Goal: Task Accomplishment & Management: Use online tool/utility

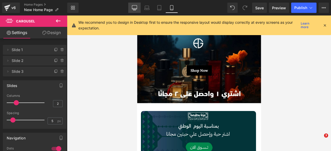
click at [133, 7] on icon at bounding box center [134, 7] width 5 height 5
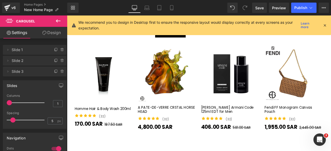
scroll to position [979, 0]
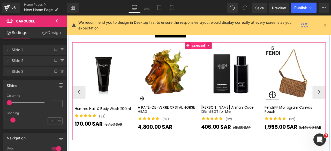
click at [220, 49] on span "Carousel" at bounding box center [223, 51] width 18 height 8
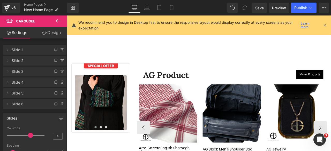
scroll to position [1104, 0]
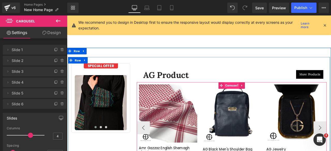
click at [260, 95] on span "Carousel" at bounding box center [262, 99] width 18 height 8
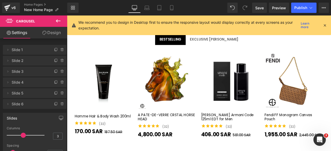
scroll to position [935, 0]
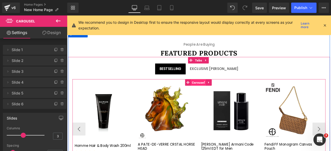
click at [221, 91] on span "Carousel" at bounding box center [223, 95] width 18 height 8
click at [80, 144] on button "‹" at bounding box center [81, 151] width 16 height 16
click at [80, 146] on button "‹" at bounding box center [81, 151] width 16 height 16
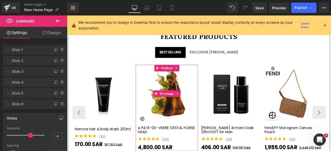
scroll to position [970, 0]
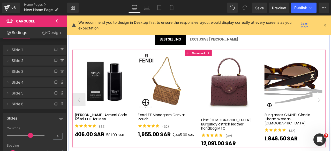
click at [82, 108] on button "‹" at bounding box center [81, 115] width 16 height 16
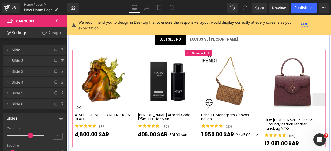
click at [82, 108] on button "‹" at bounding box center [81, 115] width 16 height 16
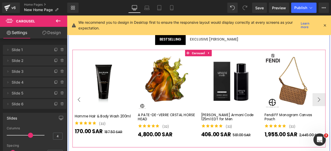
click at [82, 108] on button "‹" at bounding box center [81, 115] width 16 height 16
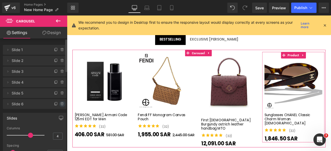
click at [60, 104] on icon at bounding box center [62, 104] width 4 height 4
click at [52, 104] on button "Delete" at bounding box center [57, 104] width 16 height 7
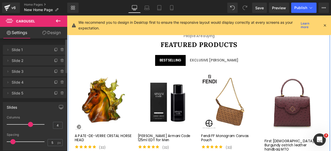
scroll to position [944, 0]
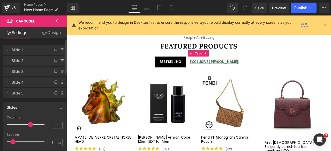
click at [230, 68] on div "EXCLUSIVE [PERSON_NAME]" at bounding box center [241, 70] width 58 height 5
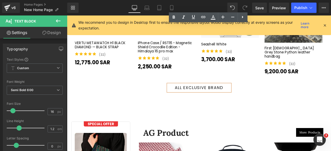
scroll to position [981, 0]
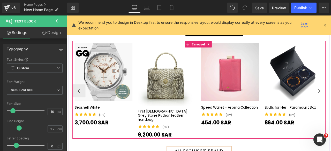
click at [82, 97] on button "‹" at bounding box center [81, 105] width 16 height 16
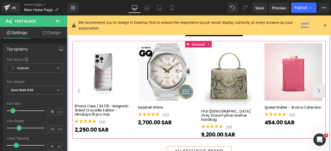
click at [82, 97] on button "‹" at bounding box center [81, 105] width 16 height 16
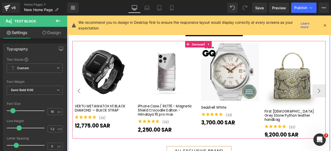
click at [82, 97] on button "‹" at bounding box center [81, 105] width 16 height 16
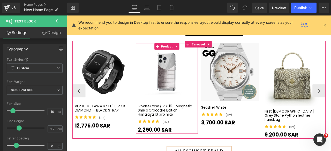
scroll to position [949, 0]
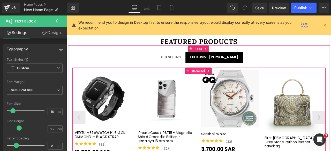
click at [222, 78] on span "Carousel" at bounding box center [223, 81] width 18 height 8
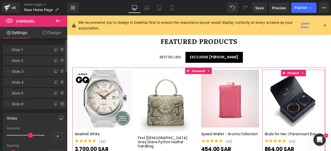
click at [61, 103] on icon at bounding box center [62, 104] width 4 height 4
click at [54, 103] on button "Delete" at bounding box center [57, 104] width 16 height 7
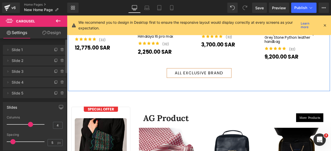
scroll to position [1145, 0]
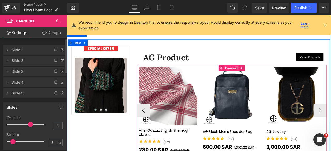
click at [260, 74] on span "Carousel" at bounding box center [262, 78] width 18 height 8
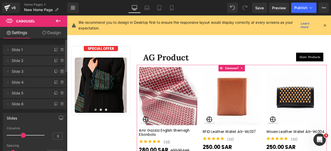
click at [60, 72] on icon at bounding box center [62, 71] width 4 height 4
click at [60, 82] on icon at bounding box center [62, 82] width 4 height 4
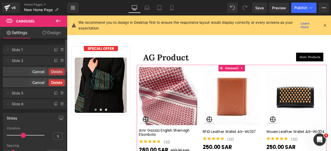
click at [55, 82] on button "Delete" at bounding box center [57, 82] width 16 height 7
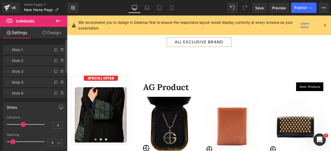
scroll to position [1110, 0]
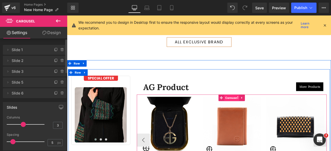
click at [263, 109] on span "Carousel" at bounding box center [262, 113] width 18 height 8
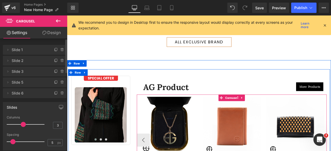
click at [258, 109] on span "Carousel" at bounding box center [262, 113] width 18 height 8
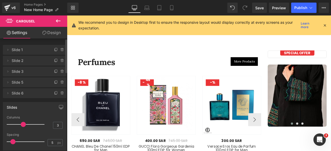
scroll to position [1302, 0]
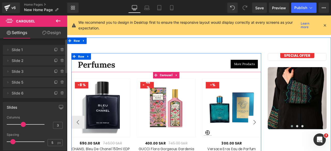
click at [287, 134] on button "›" at bounding box center [289, 142] width 16 height 16
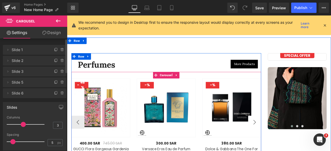
click at [287, 134] on button "›" at bounding box center [289, 142] width 16 height 16
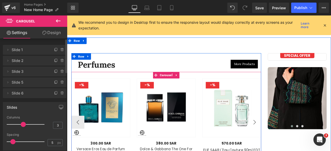
click at [287, 134] on button "›" at bounding box center [289, 142] width 16 height 16
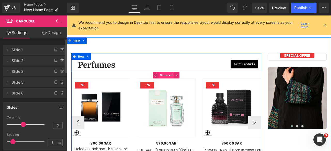
click at [182, 82] on span "Carousel" at bounding box center [184, 86] width 18 height 8
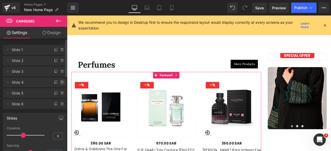
click at [60, 83] on icon at bounding box center [62, 82] width 4 height 4
click at [56, 83] on button "Delete" at bounding box center [57, 82] width 16 height 7
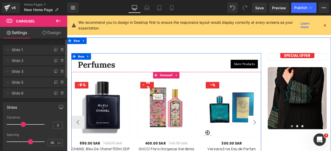
click at [285, 139] on button "›" at bounding box center [289, 142] width 16 height 16
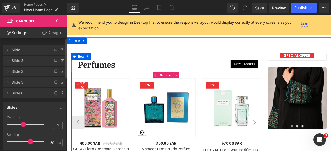
click at [285, 139] on button "›" at bounding box center [289, 142] width 16 height 16
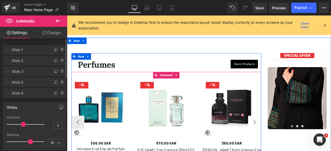
click at [285, 139] on button "›" at bounding box center [289, 142] width 16 height 16
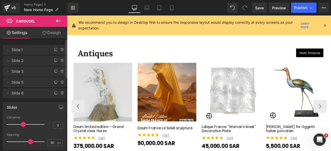
scroll to position [1486, 0]
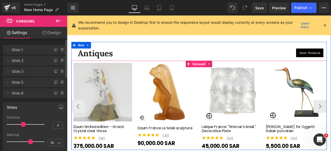
click at [220, 69] on span "Carousel" at bounding box center [223, 73] width 18 height 8
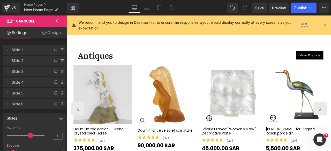
scroll to position [1471, 0]
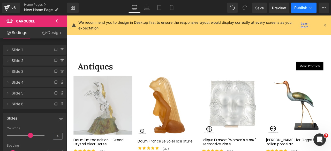
click at [300, 7] on span "Publish" at bounding box center [300, 8] width 13 height 4
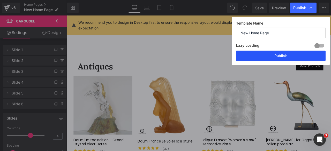
click at [267, 55] on button "Publish" at bounding box center [280, 56] width 89 height 10
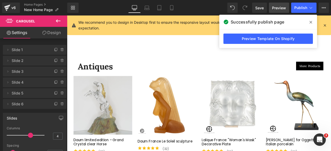
click at [279, 8] on span "Preview" at bounding box center [279, 7] width 14 height 5
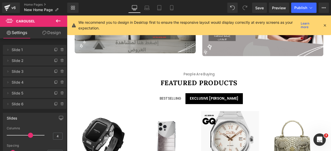
scroll to position [905, 0]
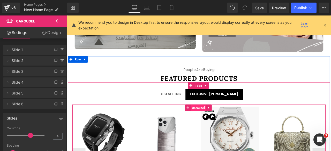
click at [220, 121] on span "Carousel" at bounding box center [223, 125] width 18 height 8
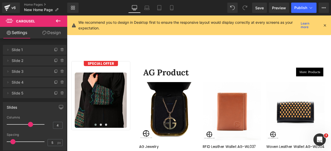
scroll to position [1127, 0]
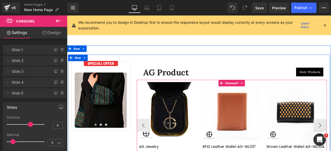
click at [261, 92] on span "Carousel" at bounding box center [262, 96] width 18 height 8
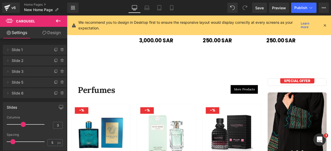
scroll to position [1287, 0]
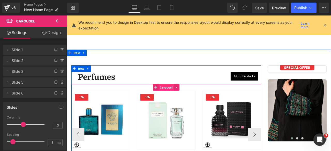
click at [184, 97] on span "Carousel" at bounding box center [184, 101] width 18 height 8
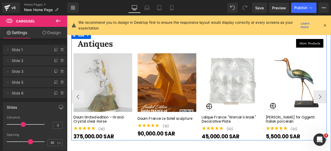
scroll to position [1465, 0]
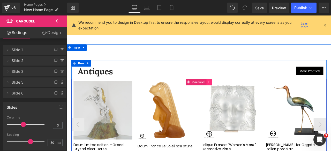
click at [234, 92] on icon at bounding box center [236, 94] width 4 height 4
click at [238, 92] on icon at bounding box center [239, 94] width 4 height 4
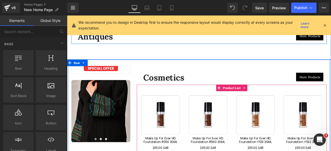
scroll to position [1506, 0]
click at [276, 99] on icon at bounding box center [277, 101] width 4 height 4
click at [272, 99] on icon at bounding box center [274, 101] width 4 height 4
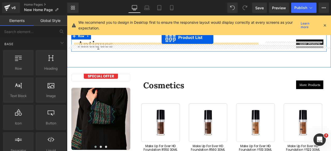
scroll to position [1492, 0]
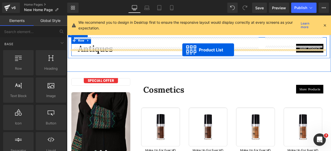
drag, startPoint x: 245, startPoint y: 98, endPoint x: 203, endPoint y: 56, distance: 58.8
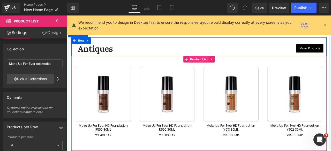
click at [218, 64] on span "Product List" at bounding box center [224, 68] width 24 height 8
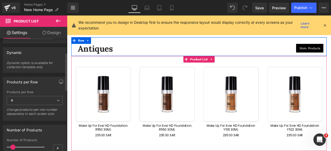
scroll to position [46, 0]
click at [52, 98] on span "4" at bounding box center [35, 99] width 56 height 9
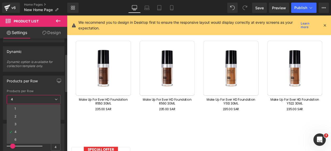
scroll to position [1522, 0]
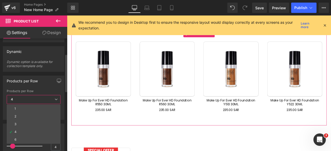
click at [45, 82] on div "Products per Row" at bounding box center [33, 81] width 61 height 10
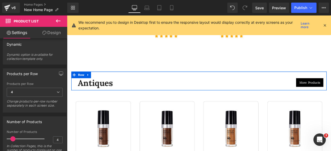
scroll to position [1449, 0]
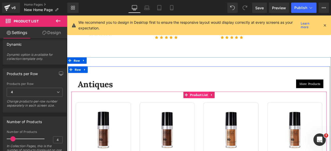
click at [216, 106] on span "Product List" at bounding box center [224, 110] width 24 height 8
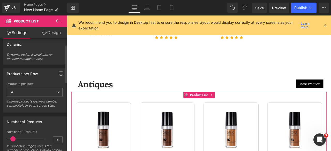
scroll to position [0, 0]
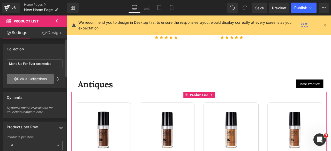
click at [23, 81] on link "Pick a Collections" at bounding box center [30, 79] width 47 height 10
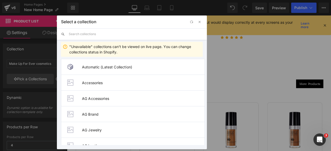
click at [81, 32] on input "text" at bounding box center [136, 33] width 134 height 11
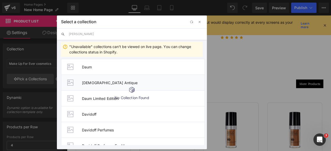
type input "[PERSON_NAME]"
click at [99, 81] on span "[DEMOGRAPHIC_DATA] Antique" at bounding box center [143, 83] width 122 height 4
type input "[DEMOGRAPHIC_DATA] Antique"
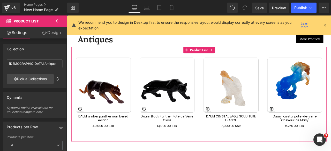
scroll to position [1503, 0]
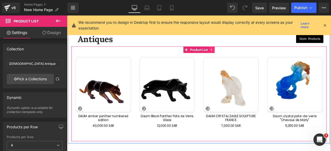
click at [235, 52] on link at bounding box center [238, 56] width 7 height 8
click at [233, 54] on icon at bounding box center [235, 56] width 4 height 4
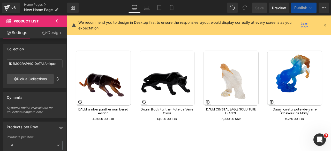
scroll to position [1569, 0]
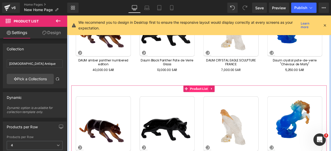
click at [221, 98] on span "Product List" at bounding box center [224, 102] width 24 height 8
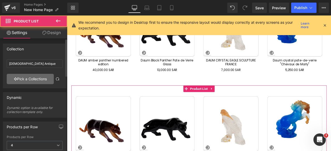
click at [30, 79] on link "Pick a Collections" at bounding box center [30, 79] width 47 height 10
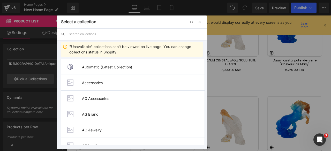
click at [97, 35] on input "text" at bounding box center [136, 33] width 134 height 11
type input "lal"
click at [59, 59] on ul "Automatic (Latest Collection) Accessories AG Accessories AG Brand AG Jewelry AG…" at bounding box center [133, 113] width 152 height 112
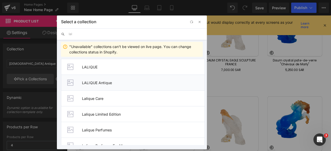
click at [97, 83] on span "LALIQUE Antique" at bounding box center [143, 83] width 122 height 4
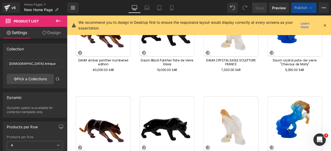
type input "LALIQUE Antique"
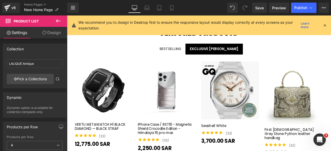
scroll to position [947, 0]
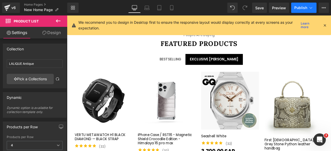
click at [299, 7] on span "Publish" at bounding box center [300, 8] width 13 height 4
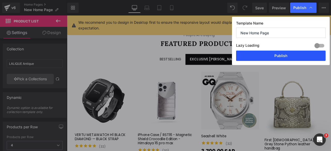
click at [280, 54] on button "Publish" at bounding box center [280, 56] width 89 height 10
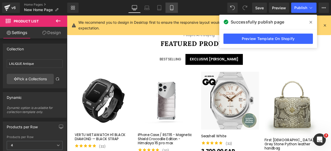
click at [171, 7] on icon at bounding box center [171, 7] width 5 height 5
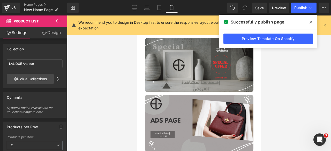
scroll to position [1275, 0]
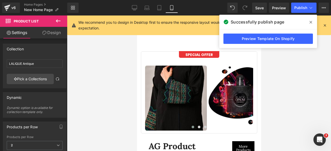
click at [311, 22] on icon at bounding box center [310, 22] width 3 height 4
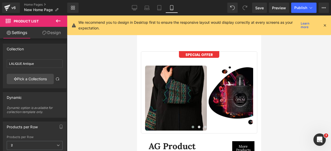
click at [325, 25] on icon at bounding box center [324, 25] width 5 height 5
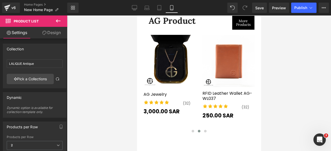
scroll to position [1305, 0]
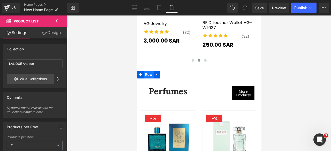
click at [147, 71] on span "Row" at bounding box center [148, 75] width 10 height 8
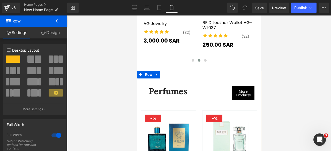
click at [57, 33] on link "Design" at bounding box center [51, 33] width 34 height 12
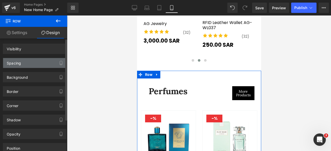
click at [35, 65] on div "Spacing" at bounding box center [34, 63] width 63 height 10
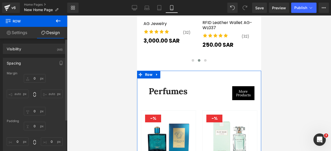
type input "0"
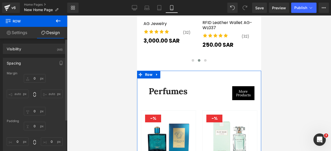
type input "0"
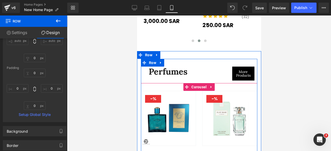
scroll to position [1325, 0]
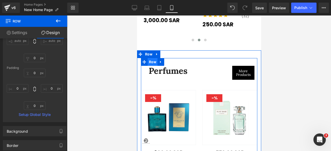
click at [150, 58] on span "Row" at bounding box center [152, 62] width 10 height 8
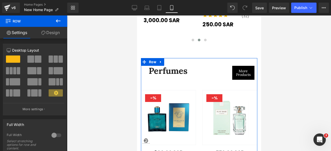
click at [49, 36] on link "Design" at bounding box center [51, 33] width 34 height 12
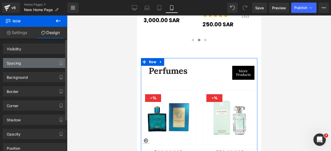
click at [26, 64] on div "Spacing" at bounding box center [34, 63] width 63 height 10
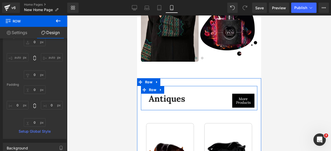
scroll to position [1533, 0]
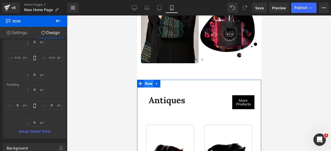
click at [146, 80] on span "Row" at bounding box center [148, 84] width 10 height 8
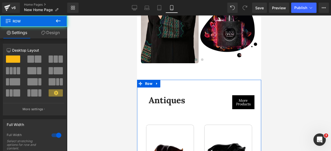
click at [50, 30] on link "Design" at bounding box center [51, 33] width 34 height 12
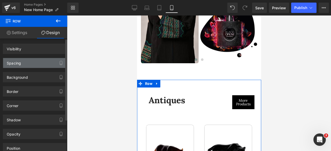
click at [25, 62] on div "Spacing" at bounding box center [34, 63] width 63 height 10
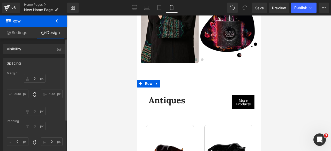
type input "0"
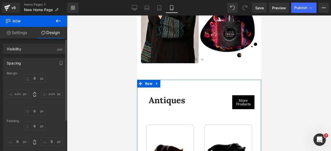
type input "0"
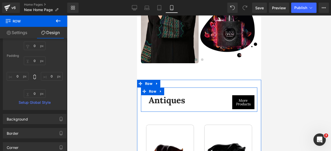
scroll to position [1541, 0]
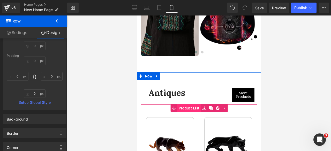
click at [187, 104] on span "Product List" at bounding box center [189, 108] width 24 height 8
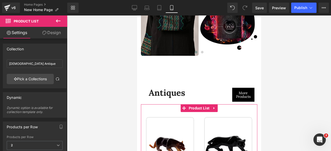
click at [51, 35] on link "Design" at bounding box center [52, 33] width 34 height 12
click at [0, 0] on div "Spacing" at bounding box center [0, 0] width 0 height 0
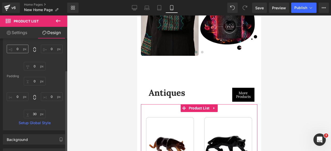
scroll to position [45, 0]
click at [34, 113] on input "30" at bounding box center [35, 114] width 22 height 9
type input "0"
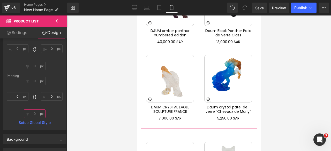
scroll to position [1680, 0]
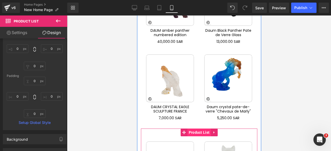
click at [198, 129] on span "Product List" at bounding box center [199, 133] width 24 height 8
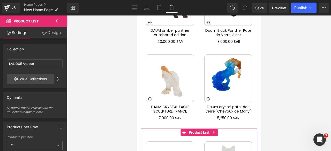
click at [52, 32] on link "Design" at bounding box center [52, 33] width 34 height 12
click at [0, 0] on div "Spacing" at bounding box center [0, 0] width 0 height 0
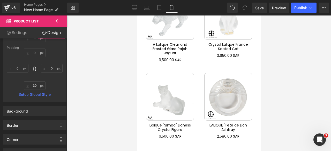
scroll to position [1876, 0]
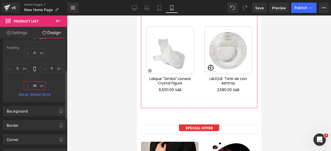
click at [33, 86] on input "30" at bounding box center [35, 85] width 22 height 9
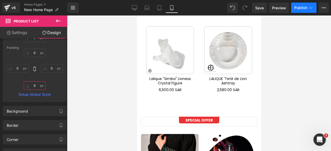
type input "0"
click at [301, 9] on span "Publish" at bounding box center [300, 8] width 13 height 4
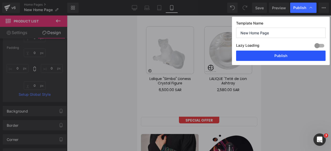
click at [283, 54] on button "Publish" at bounding box center [280, 56] width 89 height 10
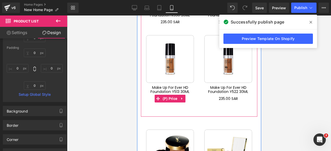
scroll to position [2150, 0]
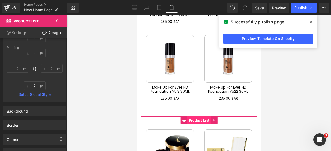
click at [192, 117] on span "Product List" at bounding box center [199, 121] width 24 height 8
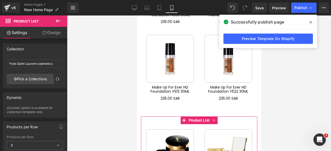
click at [49, 32] on link "Design" at bounding box center [52, 33] width 34 height 12
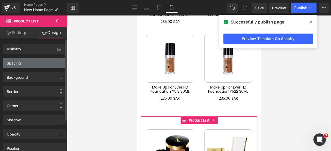
type input "0"
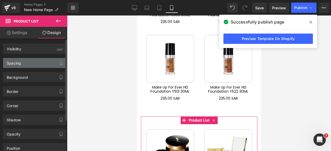
type input "0"
click at [36, 62] on div "Spacing" at bounding box center [34, 63] width 63 height 10
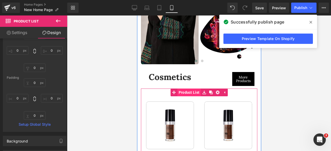
scroll to position [2006, 0]
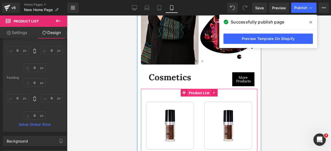
click at [187, 89] on span "Product List" at bounding box center [199, 93] width 24 height 8
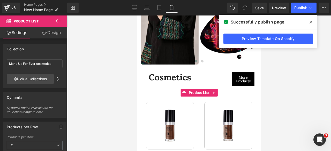
click at [53, 37] on link "Design" at bounding box center [52, 33] width 34 height 12
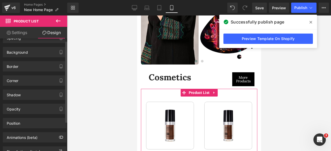
scroll to position [0, 0]
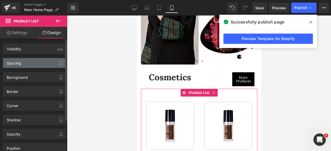
click at [21, 63] on div "Spacing" at bounding box center [14, 61] width 14 height 7
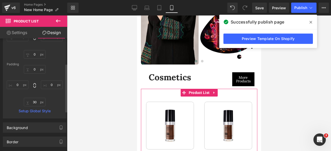
scroll to position [60, 0]
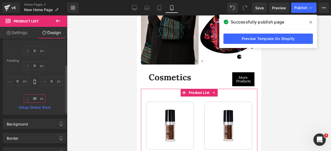
click at [34, 97] on input "30" at bounding box center [35, 98] width 22 height 9
type input "0"
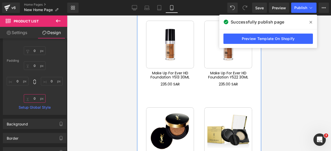
scroll to position [2164, 0]
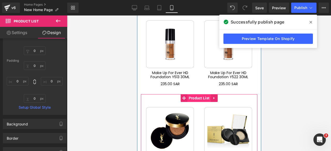
click at [196, 94] on span "Product List" at bounding box center [199, 98] width 24 height 8
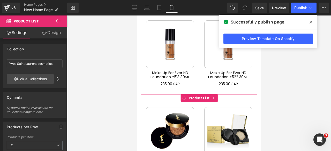
click at [47, 32] on link "Design" at bounding box center [52, 33] width 34 height 12
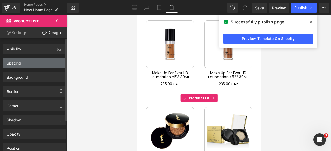
click at [28, 64] on div "Spacing" at bounding box center [34, 63] width 63 height 10
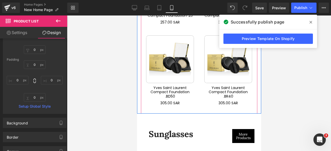
scroll to position [2313, 0]
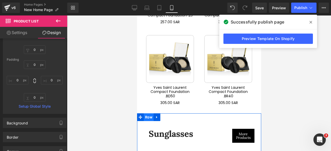
click at [148, 113] on span "Row" at bounding box center [148, 117] width 10 height 8
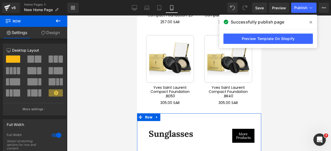
click at [50, 33] on link "Design" at bounding box center [51, 33] width 34 height 12
click at [0, 0] on div "Spacing" at bounding box center [0, 0] width 0 height 0
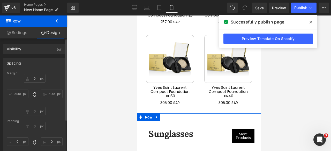
type input "0"
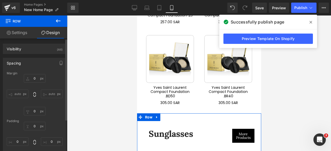
type input "0"
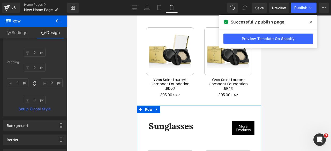
scroll to position [2305, 0]
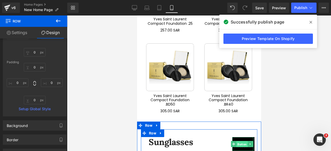
click at [240, 141] on span "Button" at bounding box center [241, 144] width 11 height 6
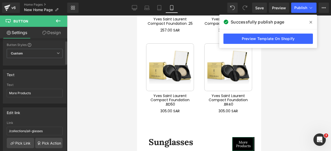
scroll to position [9, 0]
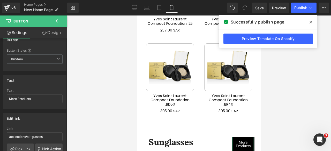
click at [49, 32] on link "Design" at bounding box center [52, 33] width 34 height 12
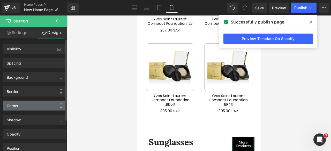
click at [17, 104] on div "Corner" at bounding box center [13, 104] width 12 height 7
click at [16, 102] on div "Corner" at bounding box center [13, 104] width 12 height 7
drag, startPoint x: 18, startPoint y: 102, endPoint x: 12, endPoint y: 105, distance: 6.0
click at [12, 105] on div "Corner" at bounding box center [13, 104] width 12 height 7
click at [11, 105] on div "Corner" at bounding box center [13, 104] width 12 height 7
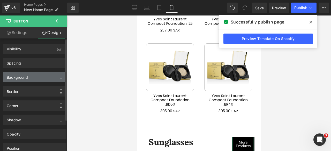
scroll to position [25, 0]
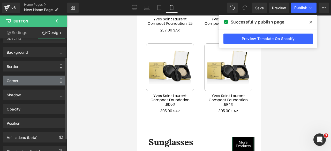
click at [21, 81] on div "Corner" at bounding box center [34, 81] width 63 height 10
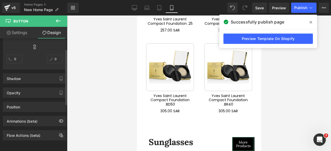
scroll to position [0, 0]
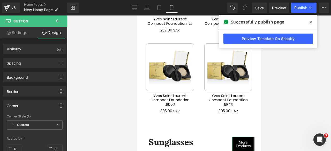
click at [17, 31] on link "Settings" at bounding box center [17, 33] width 34 height 12
type input "100"
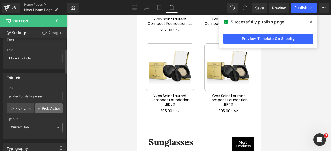
scroll to position [48, 0]
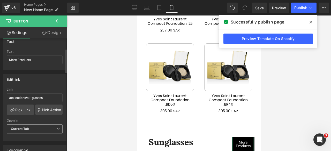
click at [46, 127] on span "Current Tab" at bounding box center [35, 129] width 56 height 9
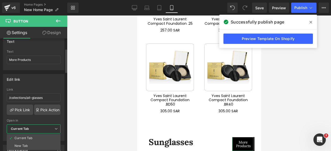
click at [46, 127] on span "Current Tab" at bounding box center [34, 129] width 54 height 9
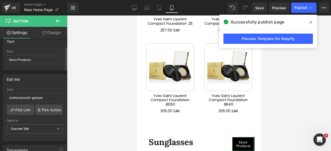
scroll to position [0, 0]
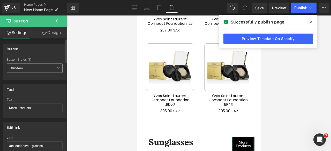
click at [42, 65] on span "Custom Setup Global Style" at bounding box center [35, 68] width 56 height 9
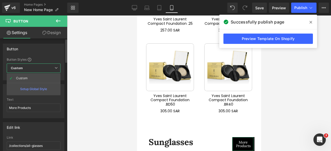
click at [42, 65] on span "Custom Setup Global Style" at bounding box center [34, 68] width 54 height 9
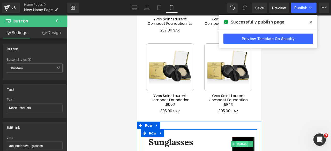
click at [237, 141] on span "Button" at bounding box center [241, 144] width 11 height 6
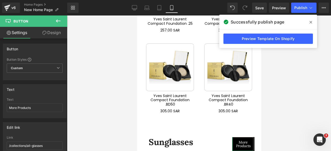
click at [47, 34] on link "Design" at bounding box center [52, 33] width 34 height 12
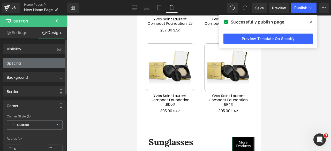
click at [24, 65] on div "Spacing" at bounding box center [34, 63] width 63 height 10
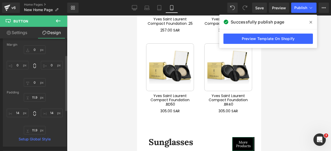
scroll to position [40, 0]
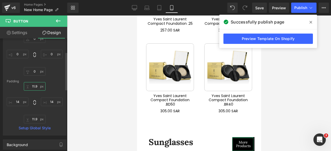
click at [33, 90] on input "11.9" at bounding box center [35, 86] width 22 height 9
click at [34, 86] on input "14" at bounding box center [35, 86] width 22 height 9
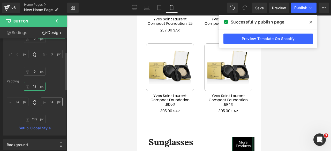
type input "12"
click at [50, 103] on input "14" at bounding box center [52, 102] width 22 height 9
type input "20"
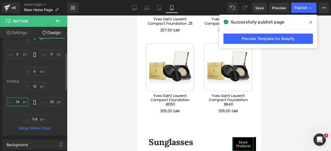
click at [16, 102] on input "14" at bounding box center [18, 102] width 22 height 9
type input "30"
click at [50, 103] on input "20" at bounding box center [52, 102] width 22 height 9
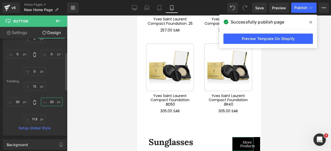
click at [50, 103] on input "20" at bounding box center [52, 102] width 22 height 9
click at [49, 103] on input "30" at bounding box center [52, 102] width 22 height 9
type input "40"
click at [17, 103] on input "30" at bounding box center [18, 102] width 22 height 9
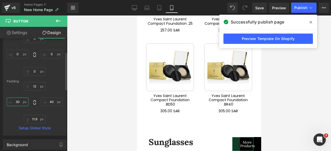
click at [17, 103] on input "30" at bounding box center [18, 102] width 22 height 9
click at [18, 102] on input "40" at bounding box center [18, 102] width 22 height 9
type input "30"
type input "20"
type input "14"
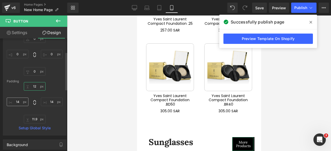
type input "14"
type input "11.9"
click at [51, 109] on div "11.9 11.9 14 14 11.9px 11.9 14 14" at bounding box center [35, 102] width 56 height 41
click at [309, 22] on icon at bounding box center [310, 22] width 3 height 4
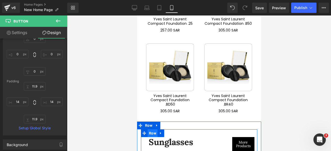
click at [147, 129] on span "Row" at bounding box center [152, 133] width 10 height 8
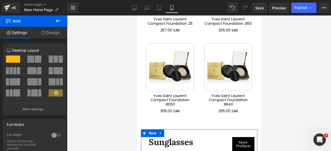
click at [49, 32] on link "Design" at bounding box center [51, 33] width 34 height 12
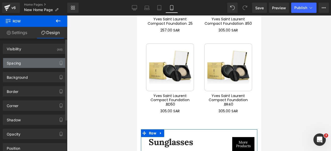
click at [32, 61] on div "Spacing" at bounding box center [34, 63] width 63 height 10
type input "0"
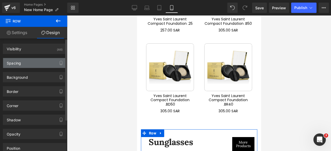
type input "0"
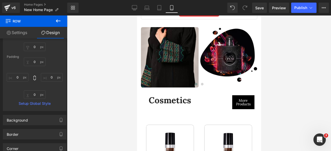
scroll to position [1982, 0]
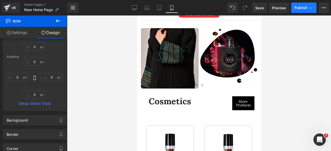
click at [301, 7] on span "Publish" at bounding box center [300, 8] width 13 height 4
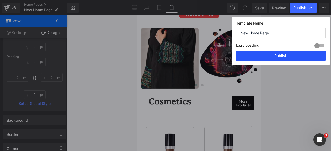
click at [275, 55] on button "Publish" at bounding box center [280, 56] width 89 height 10
